Goal: Information Seeking & Learning: Learn about a topic

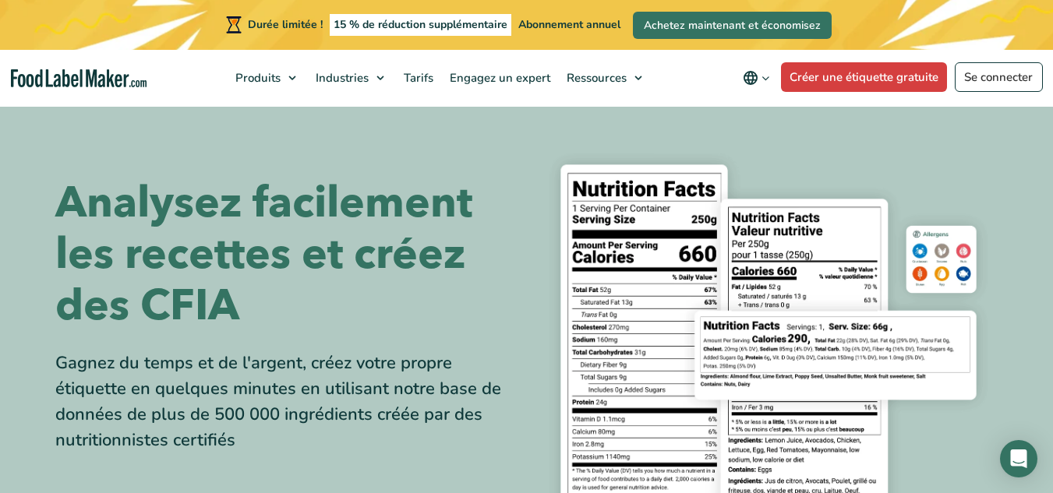
scroll to position [297, 0]
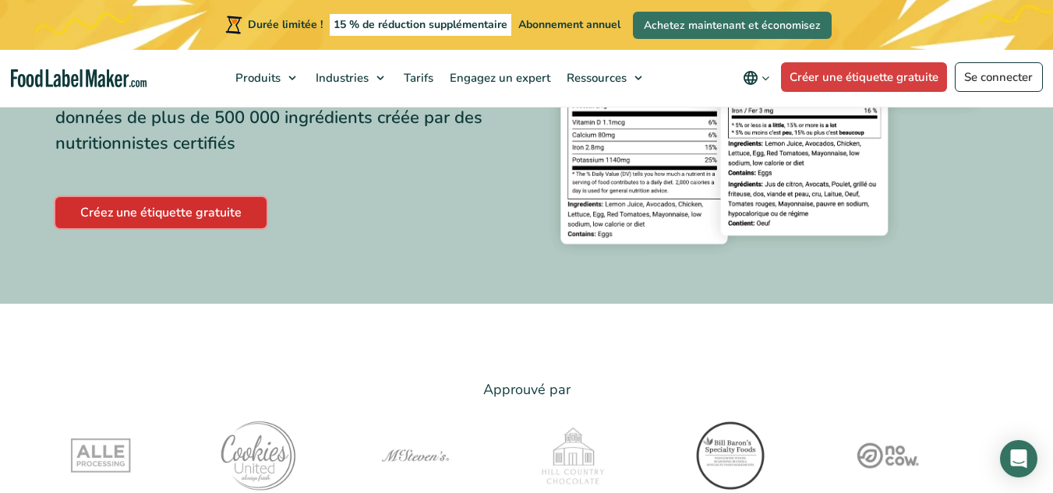
click at [162, 210] on font "Créez une étiquette gratuite" at bounding box center [160, 212] width 161 height 17
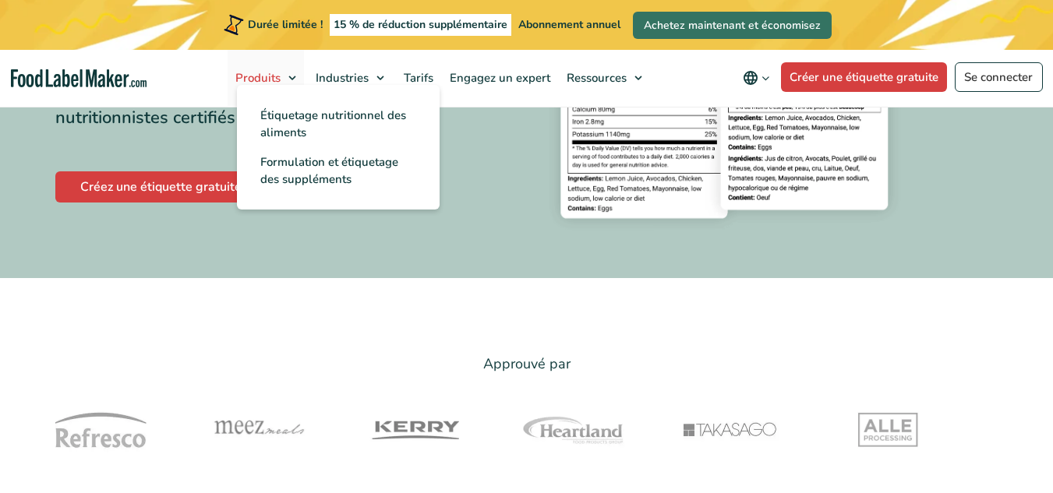
scroll to position [310, 0]
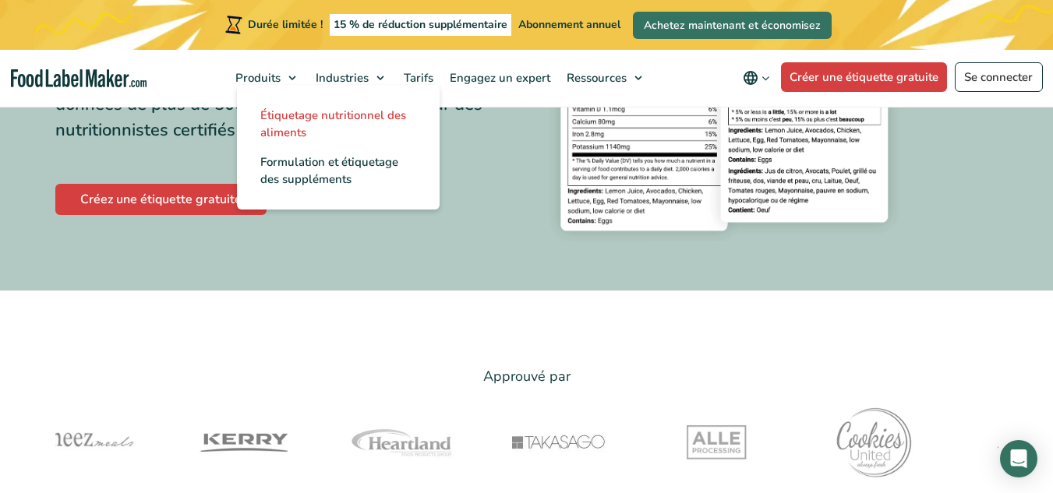
click at [291, 128] on font "Étiquetage nutritionnel des aliments" at bounding box center [333, 124] width 146 height 33
